Goal: Task Accomplishment & Management: Use online tool/utility

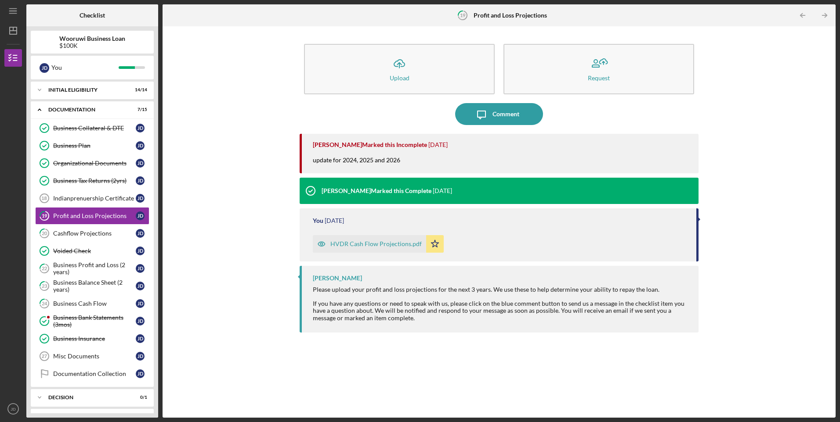
click at [256, 276] on div "Icon/Upload Upload Request Icon/Message Comment [PERSON_NAME] Marked this Incom…" at bounding box center [499, 222] width 664 height 383
click at [382, 246] on div "HVDR Cash Flow Projections.pdf" at bounding box center [375, 244] width 91 height 7
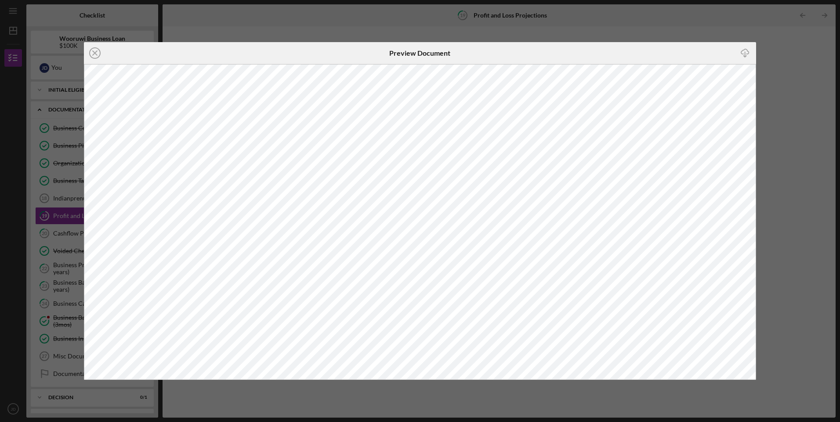
click at [205, 24] on div "Icon/Close Preview Document Icon/Download" at bounding box center [420, 211] width 840 height 422
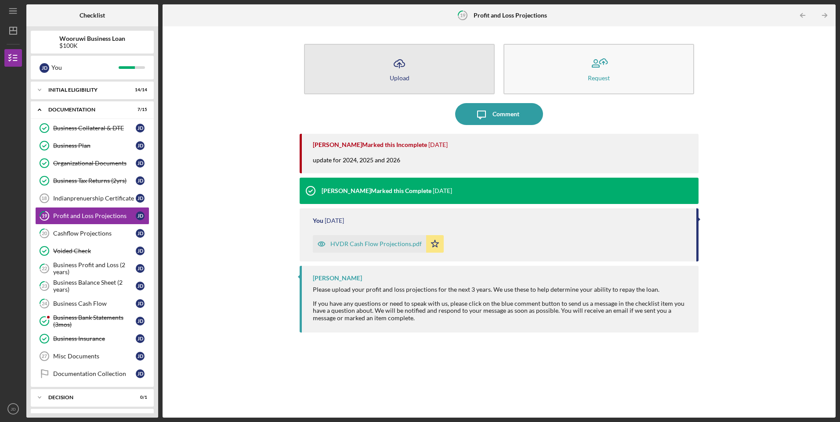
click at [392, 70] on icon "Icon/Upload" at bounding box center [399, 64] width 22 height 22
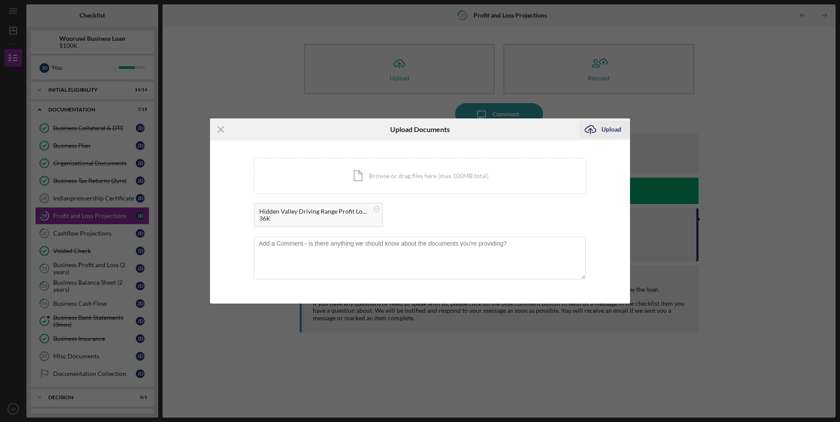
click at [607, 127] on div "Upload" at bounding box center [611, 130] width 20 height 18
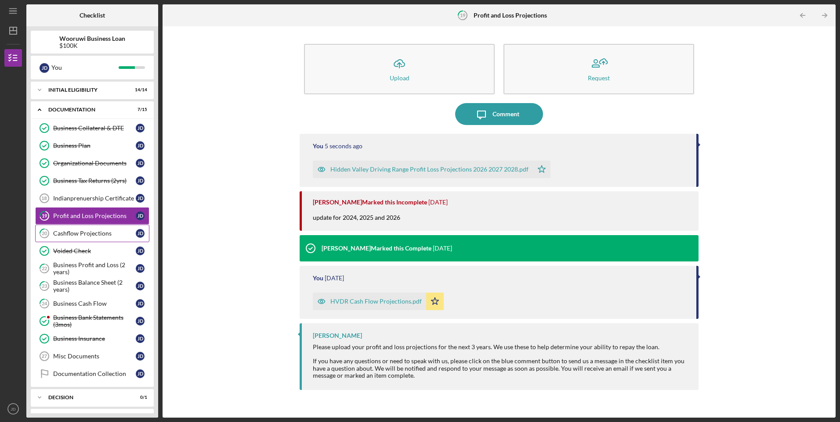
click at [89, 234] on div "Cashflow Projections" at bounding box center [94, 233] width 83 height 7
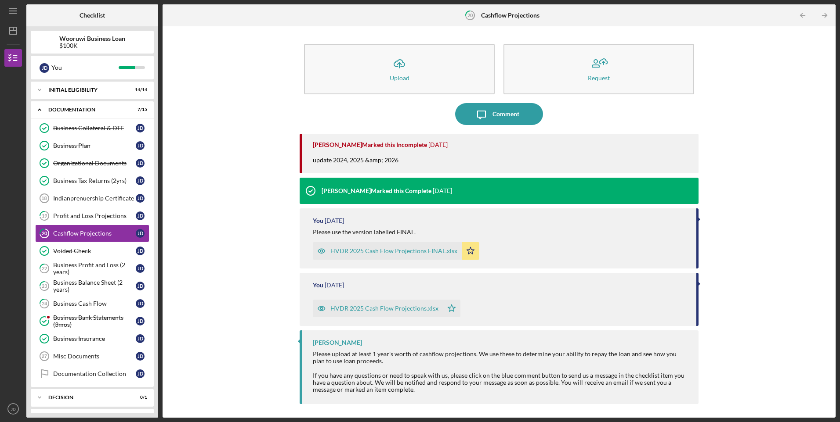
click at [380, 251] on div "HVDR 2025 Cash Flow Projections FINAL.xlsx" at bounding box center [393, 251] width 127 height 7
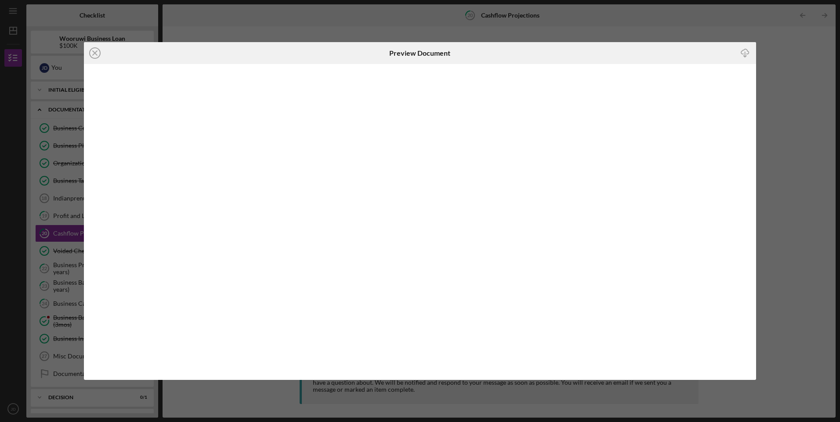
click at [485, 48] on div "Preview Document" at bounding box center [420, 53] width 224 height 22
click at [805, 51] on div "Icon/Close Preview Document Icon/Download" at bounding box center [420, 211] width 840 height 422
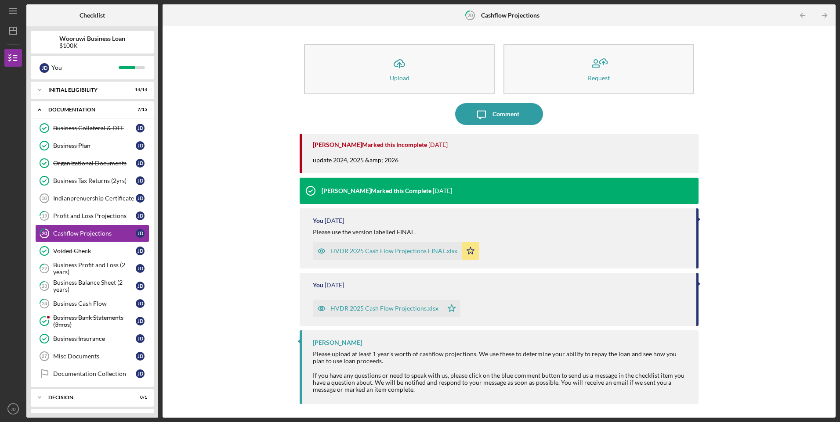
click at [242, 172] on div "Icon/Upload Upload Request Icon/Message Comment [PERSON_NAME] Marked this Incom…" at bounding box center [499, 222] width 664 height 383
